Goal: Information Seeking & Learning: Learn about a topic

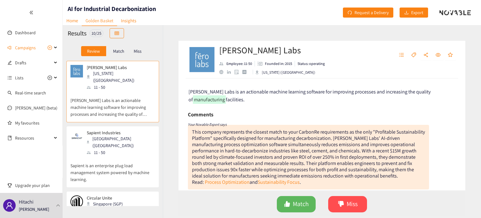
scroll to position [42, 0]
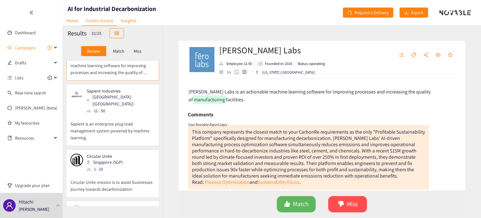
click at [132, 115] on p "Sapient is an enterprise plug load management system powered by machine learnin…" at bounding box center [112, 127] width 85 height 27
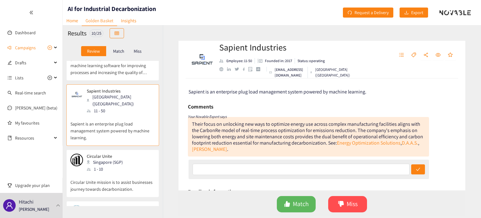
scroll to position [0, 0]
click at [119, 165] on div "1 - 10" at bounding box center [107, 168] width 40 height 7
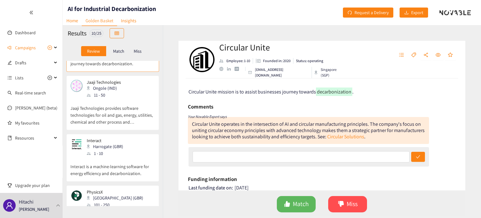
scroll to position [125, 0]
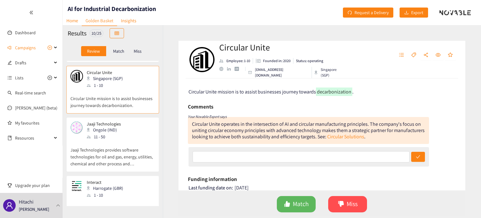
click at [119, 140] on p "Jaaji Technologies provides software technologies for oil and gas, energy, util…" at bounding box center [112, 153] width 85 height 27
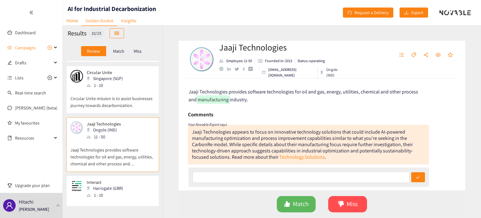
scroll to position [167, 0]
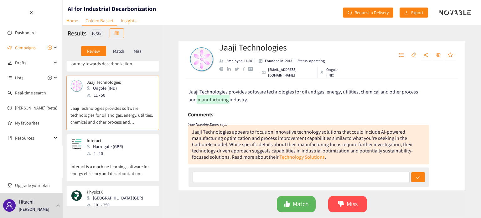
click at [113, 157] on p "Interact is a machine-learning software for energy efficiency and decarbonizati…" at bounding box center [112, 167] width 85 height 20
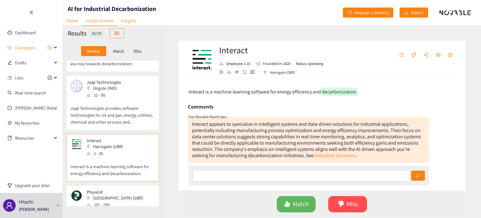
scroll to position [209, 0]
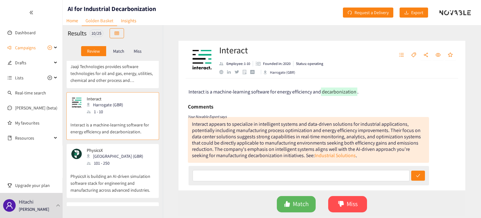
click at [110, 166] on p "PhysicsX is building an AI-driven simulation software stack for engineering and…" at bounding box center [112, 179] width 85 height 27
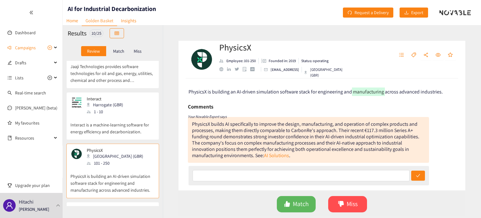
scroll to position [251, 0]
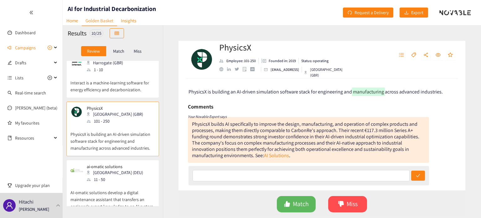
click at [110, 176] on div "11 - 50" at bounding box center [117, 179] width 60 height 7
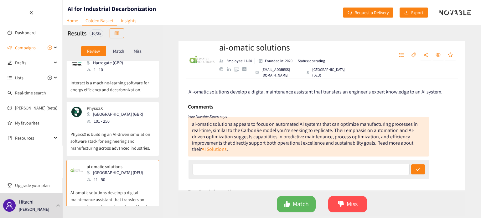
scroll to position [292, 0]
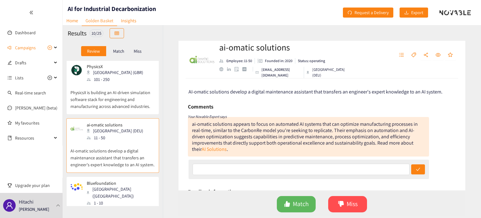
click at [109, 206] on p "Bluefoundation is an engineering company focused on the development of industri…" at bounding box center [112, 219] width 85 height 27
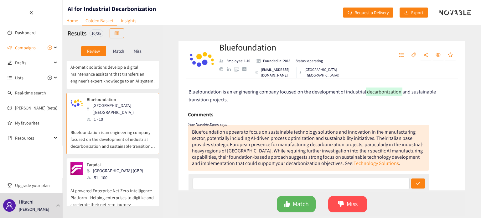
click at [114, 181] on p "AI powered Enterprise Net Zero Intelligence Platform - Helping enterprises to d…" at bounding box center [112, 194] width 85 height 27
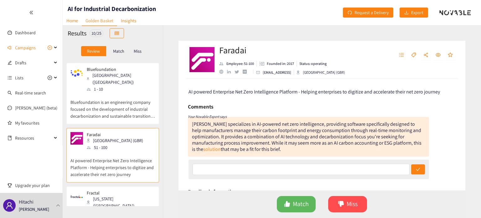
scroll to position [415, 0]
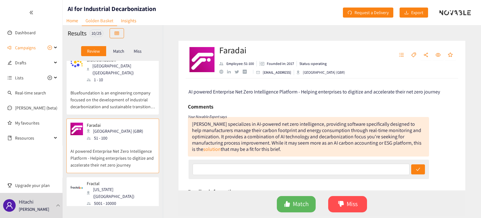
click at [114, 186] on div "[US_STATE] ([GEOGRAPHIC_DATA])" at bounding box center [121, 193] width 68 height 14
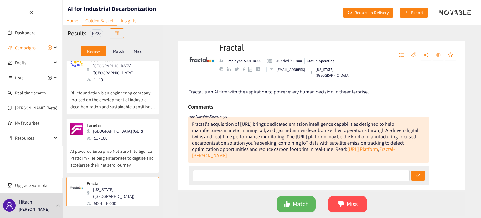
click at [122, 141] on p "AI powered Enterprise Net Zero Intelligence Platform - Helping enterprises to d…" at bounding box center [112, 154] width 85 height 27
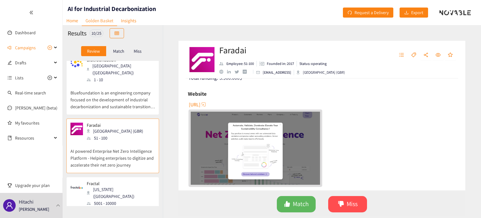
scroll to position [96, 0]
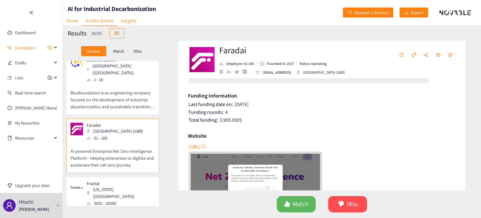
click at [201, 147] on span "[URL]" at bounding box center [195, 147] width 12 height 8
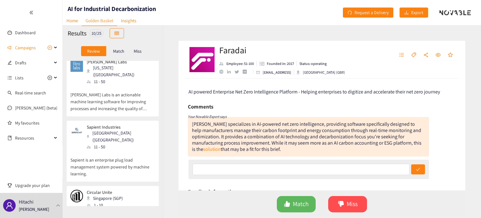
scroll to position [0, 0]
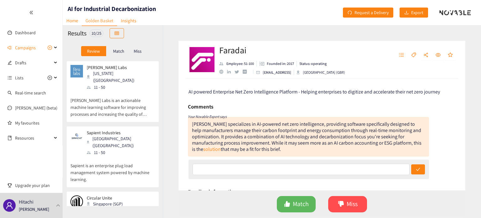
click at [130, 104] on p "[PERSON_NAME] Labs is an actionable machine learning software for improving pro…" at bounding box center [112, 104] width 85 height 27
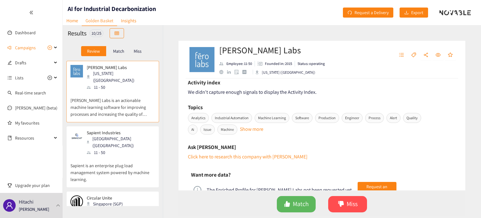
scroll to position [384, 0]
